Goal: Task Accomplishment & Management: Use online tool/utility

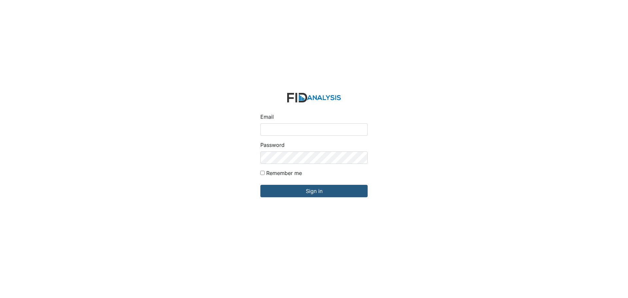
click at [273, 130] on input "Email" at bounding box center [313, 129] width 107 height 12
type input "[EMAIL_ADDRESS][DOMAIN_NAME]"
click at [260, 185] on input "Sign in" at bounding box center [313, 191] width 107 height 12
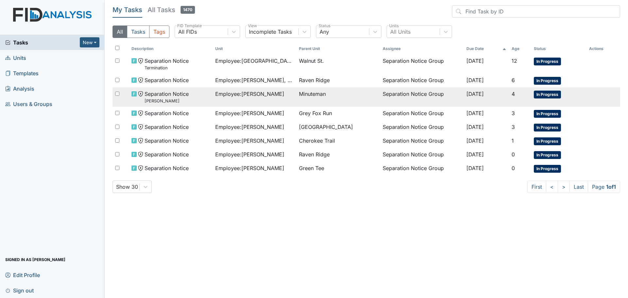
click at [265, 94] on span "Employee : Redmond, Nyeshia" at bounding box center [249, 94] width 69 height 8
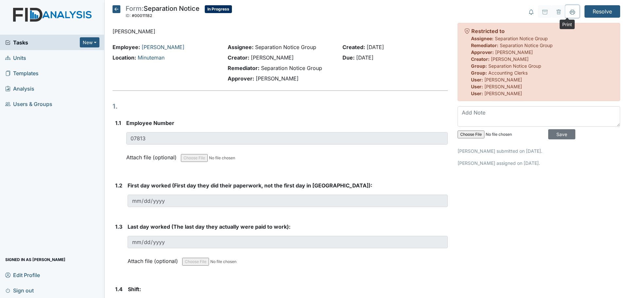
drag, startPoint x: 566, startPoint y: 13, endPoint x: 455, endPoint y: 253, distance: 264.2
click at [570, 13] on icon at bounding box center [572, 11] width 5 height 5
click at [115, 11] on icon at bounding box center [117, 9] width 8 height 8
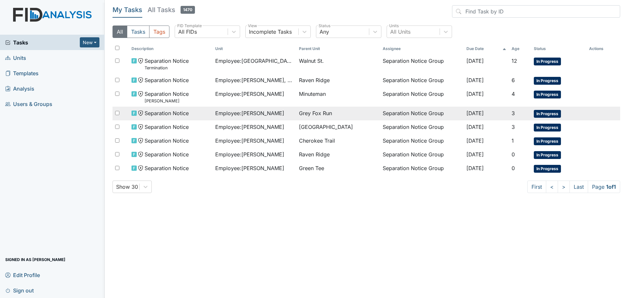
click at [261, 115] on span "Employee : Barham, Tammy" at bounding box center [249, 113] width 69 height 8
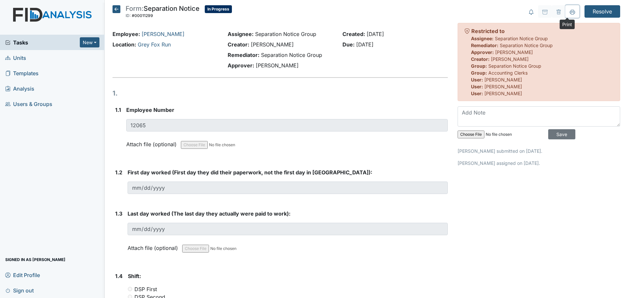
click at [570, 11] on icon at bounding box center [572, 11] width 5 height 5
click at [116, 9] on icon at bounding box center [117, 9] width 8 height 8
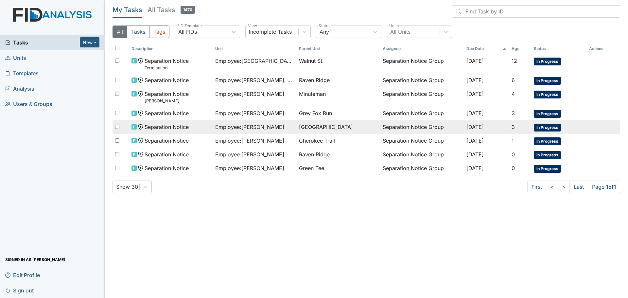
click at [252, 129] on span "Employee : Gatlin, Catrina" at bounding box center [249, 127] width 69 height 8
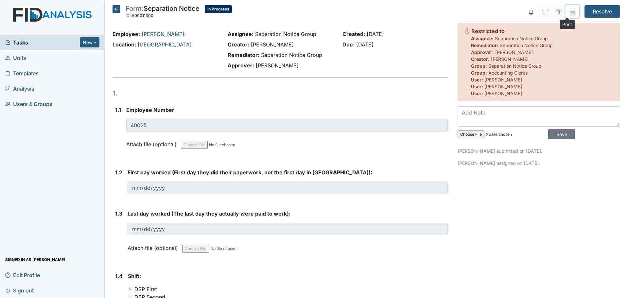
click at [570, 13] on icon at bounding box center [572, 11] width 5 height 5
click at [115, 9] on icon at bounding box center [117, 9] width 8 height 8
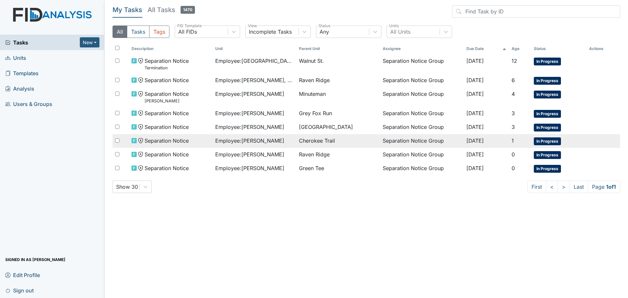
click at [259, 142] on span "Employee : [PERSON_NAME]" at bounding box center [249, 141] width 69 height 8
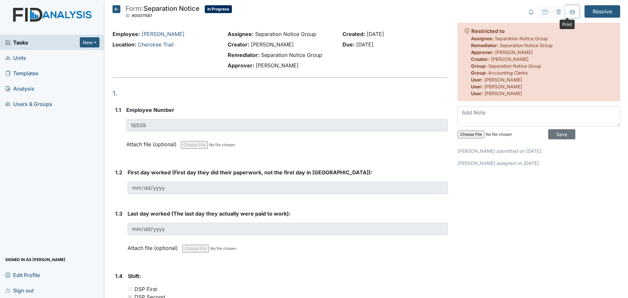
click at [570, 13] on icon at bounding box center [572, 11] width 5 height 5
click at [115, 8] on icon at bounding box center [117, 9] width 8 height 8
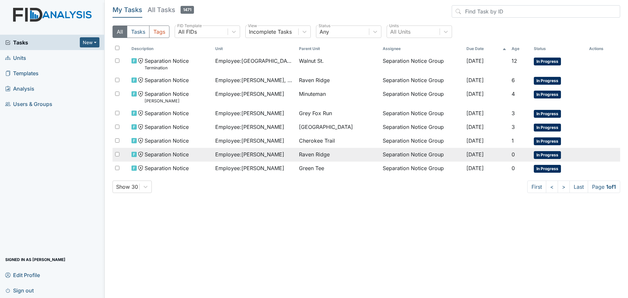
click at [255, 157] on span "Employee : [PERSON_NAME]" at bounding box center [249, 154] width 69 height 8
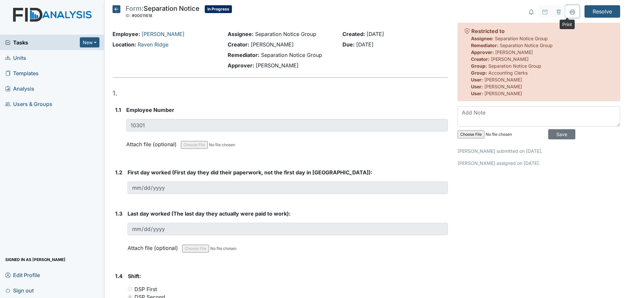
click at [570, 13] on icon at bounding box center [572, 11] width 5 height 5
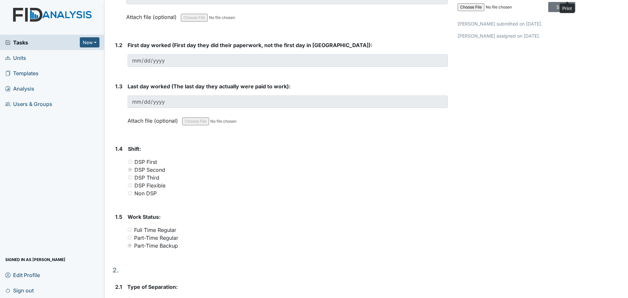
scroll to position [127, 0]
click at [342, 190] on div "Non DSP" at bounding box center [288, 194] width 320 height 8
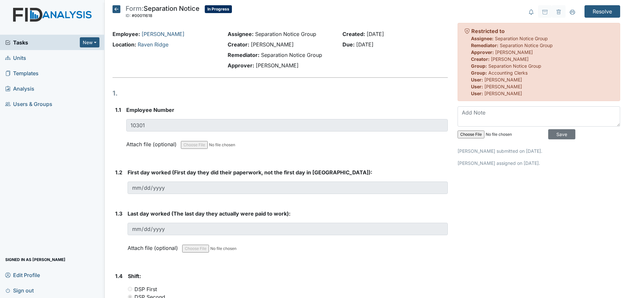
click at [115, 9] on icon at bounding box center [117, 9] width 8 height 8
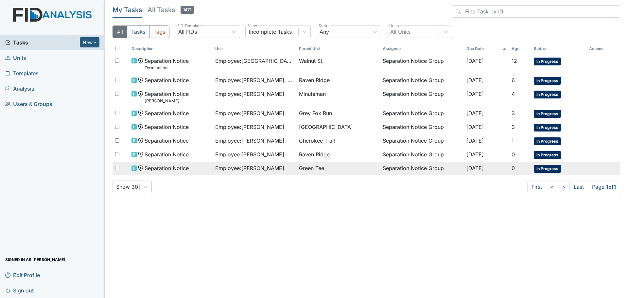
click at [265, 168] on span "Employee : Hyman, Shanity" at bounding box center [249, 168] width 69 height 8
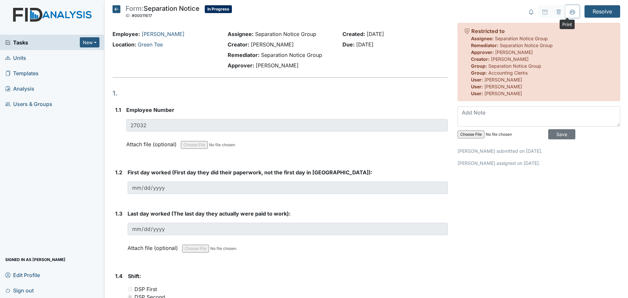
drag, startPoint x: 566, startPoint y: 13, endPoint x: 483, endPoint y: 256, distance: 256.4
click at [570, 13] on icon at bounding box center [572, 11] width 5 height 5
click at [115, 9] on icon at bounding box center [117, 9] width 8 height 8
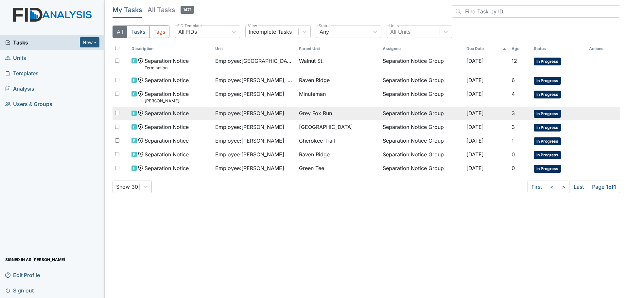
click at [250, 113] on span "Employee : [GEOGRAPHIC_DATA][PERSON_NAME]" at bounding box center [249, 113] width 69 height 8
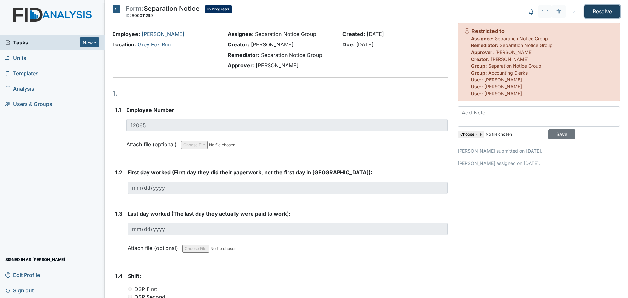
click at [597, 11] on input "Resolve" at bounding box center [603, 11] width 36 height 12
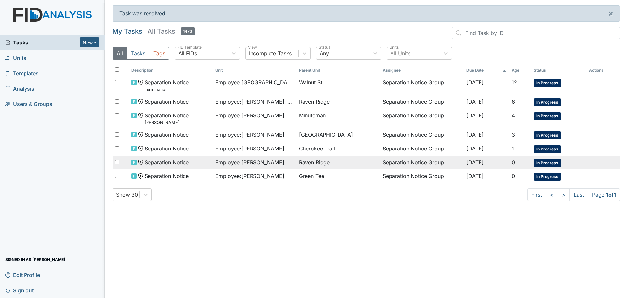
click at [260, 164] on span "Employee : Mitchell, Kiera" at bounding box center [249, 162] width 69 height 8
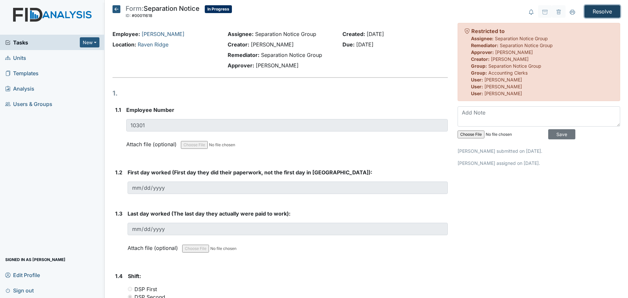
click at [600, 12] on input "Resolve" at bounding box center [603, 11] width 36 height 12
